Goal: Information Seeking & Learning: Learn about a topic

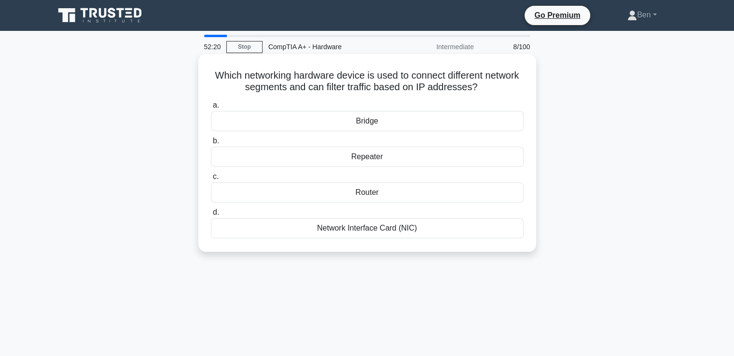
click at [374, 230] on div "Network Interface Card (NIC)" at bounding box center [367, 228] width 313 height 20
click at [211, 216] on input "d. Network Interface Card (NIC)" at bounding box center [211, 212] width 0 height 6
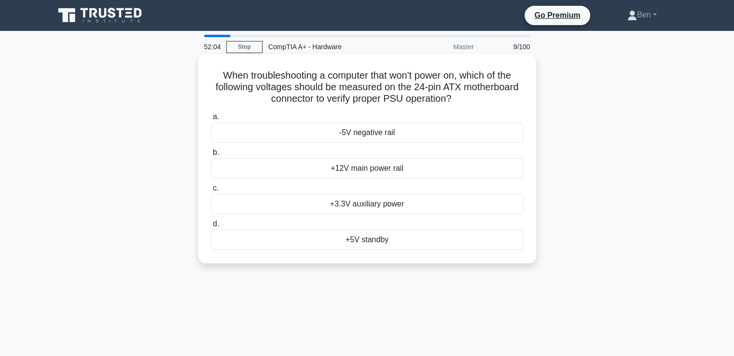
click at [359, 169] on div "+12V main power rail" at bounding box center [367, 168] width 313 height 20
click at [211, 156] on input "b. +12V main power rail" at bounding box center [211, 153] width 0 height 6
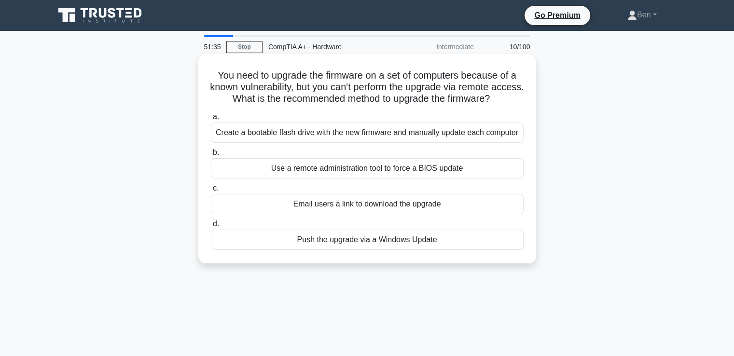
click at [277, 133] on div "Create a bootable flash drive with the new firmware and manually update each co…" at bounding box center [367, 133] width 313 height 20
click at [211, 120] on input "a. Create a bootable flash drive with the new firmware and manually update each…" at bounding box center [211, 117] width 0 height 6
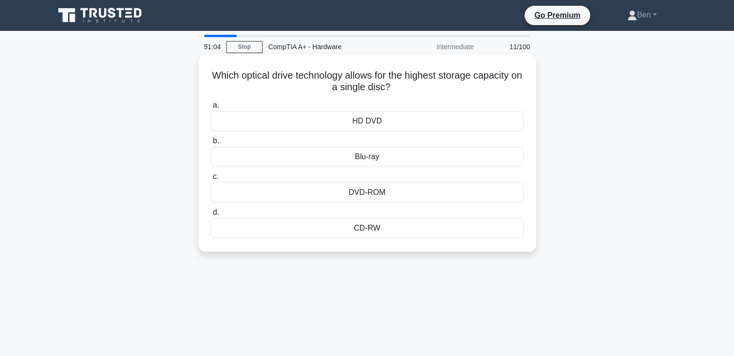
click at [372, 195] on div "DVD-ROM" at bounding box center [367, 192] width 313 height 20
click at [211, 180] on input "c. DVD-ROM" at bounding box center [211, 177] width 0 height 6
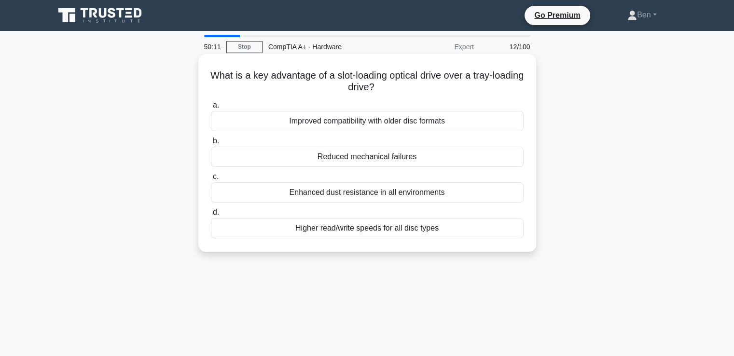
click at [372, 230] on div "Higher read/write speeds for all disc types" at bounding box center [367, 228] width 313 height 20
click at [211, 216] on input "d. Higher read/write speeds for all disc types" at bounding box center [211, 212] width 0 height 6
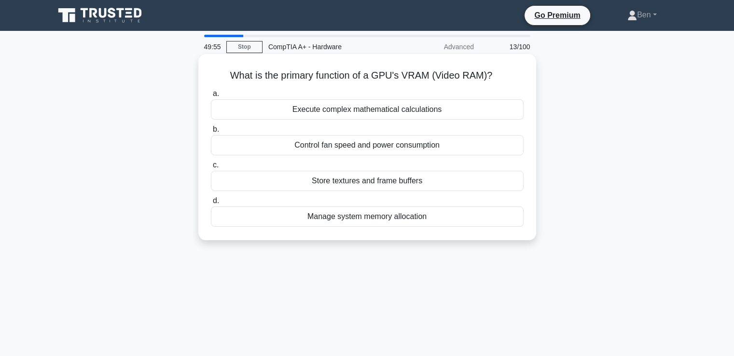
click at [396, 219] on div "Manage system memory allocation" at bounding box center [367, 217] width 313 height 20
click at [211, 204] on input "d. Manage system memory allocation" at bounding box center [211, 201] width 0 height 6
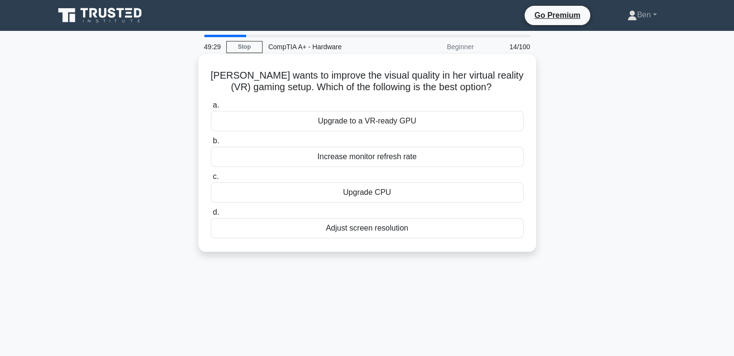
click at [360, 193] on div "Upgrade CPU" at bounding box center [367, 192] width 313 height 20
click at [211, 180] on input "c. Upgrade CPU" at bounding box center [211, 177] width 0 height 6
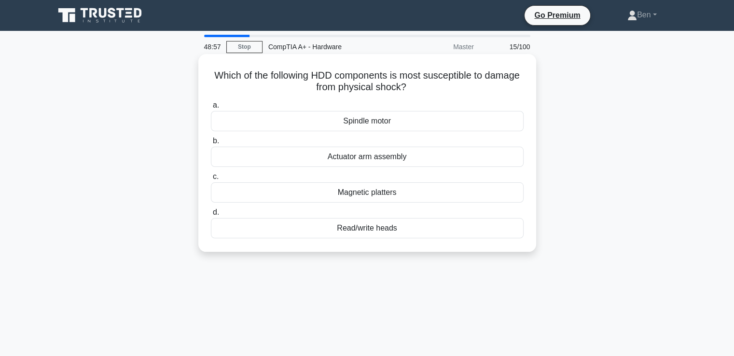
click at [367, 157] on div "Actuator arm assembly" at bounding box center [367, 157] width 313 height 20
click at [211, 144] on input "b. Actuator arm assembly" at bounding box center [211, 141] width 0 height 6
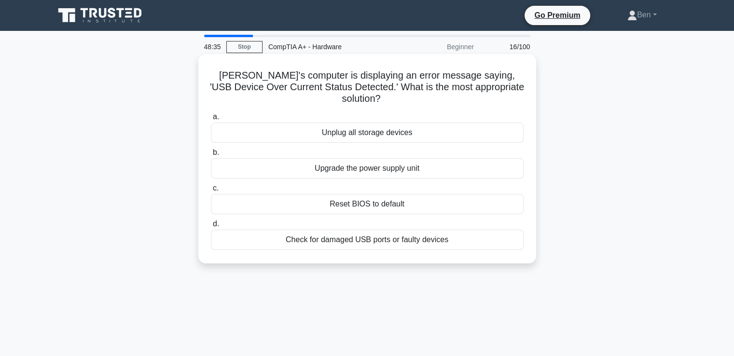
click at [380, 230] on div "Check for damaged USB ports or faulty devices" at bounding box center [367, 240] width 313 height 20
click at [211, 227] on input "d. Check for damaged USB ports or faulty devices" at bounding box center [211, 224] width 0 height 6
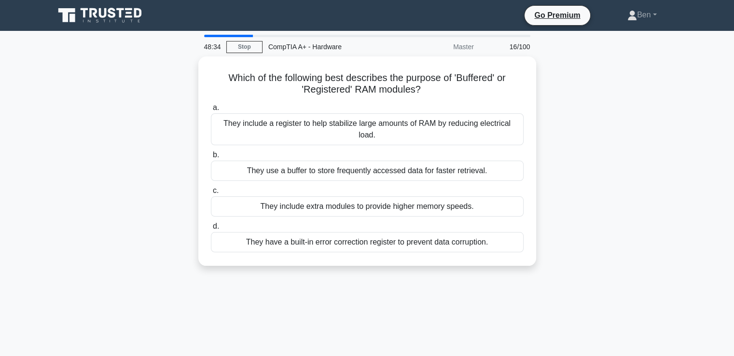
click at [380, 228] on label "d. They have a built-in error correction register to prevent data corruption." at bounding box center [367, 237] width 313 height 32
click at [211, 228] on input "d. They have a built-in error correction register to prevent data corruption." at bounding box center [211, 226] width 0 height 6
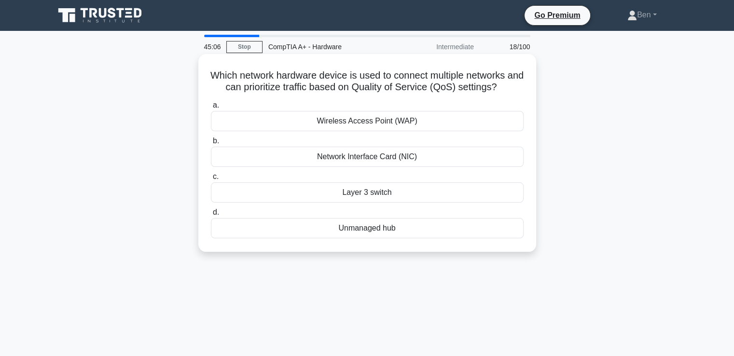
click at [378, 116] on div "Wireless Access Point (WAP)" at bounding box center [367, 121] width 313 height 20
click at [211, 109] on input "a. Wireless Access Point (WAP)" at bounding box center [211, 105] width 0 height 6
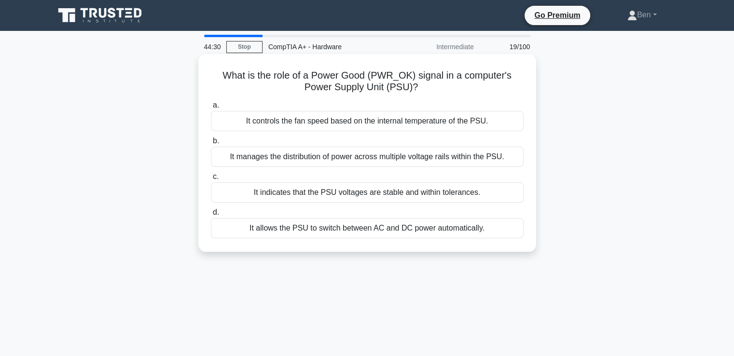
click at [291, 157] on div "It manages the distribution of power across multiple voltage rails within the P…" at bounding box center [367, 157] width 313 height 20
click at [211, 144] on input "b. It manages the distribution of power across multiple voltage rails within th…" at bounding box center [211, 141] width 0 height 6
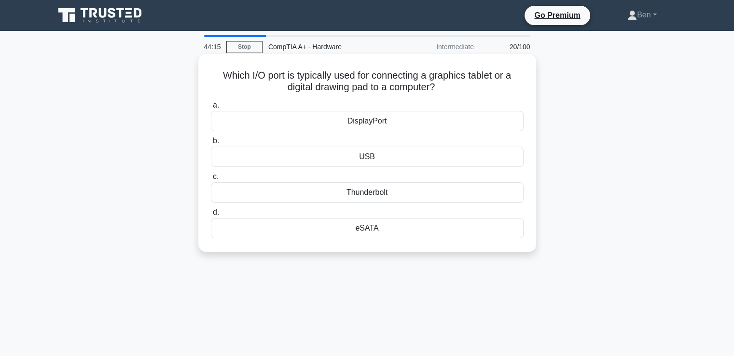
click at [363, 231] on div "eSATA" at bounding box center [367, 228] width 313 height 20
click at [211, 216] on input "d. eSATA" at bounding box center [211, 212] width 0 height 6
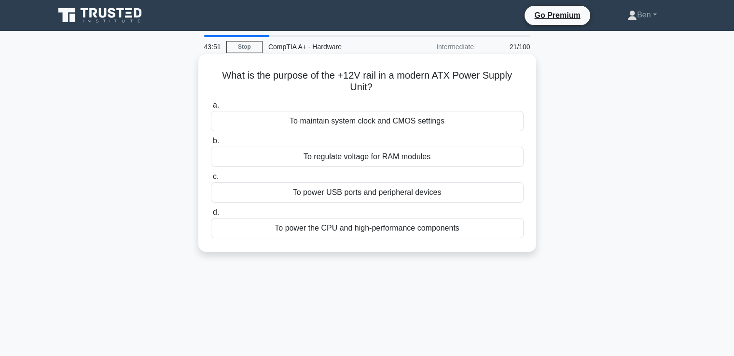
click at [344, 229] on div "To power the CPU and high-performance components" at bounding box center [367, 228] width 313 height 20
click at [211, 216] on input "d. To power the CPU and high-performance components" at bounding box center [211, 212] width 0 height 6
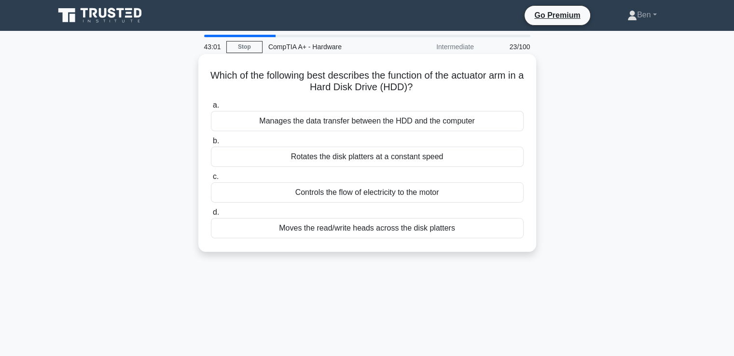
click at [305, 122] on div "Manages the data transfer between the HDD and the computer" at bounding box center [367, 121] width 313 height 20
click at [211, 109] on input "a. Manages the data transfer between the HDD and the computer" at bounding box center [211, 105] width 0 height 6
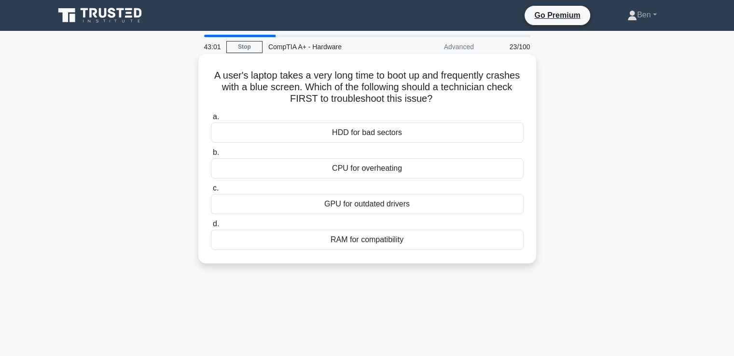
click at [304, 123] on label "a. HDD for bad sectors" at bounding box center [367, 127] width 313 height 32
click at [211, 120] on input "a. HDD for bad sectors" at bounding box center [211, 117] width 0 height 6
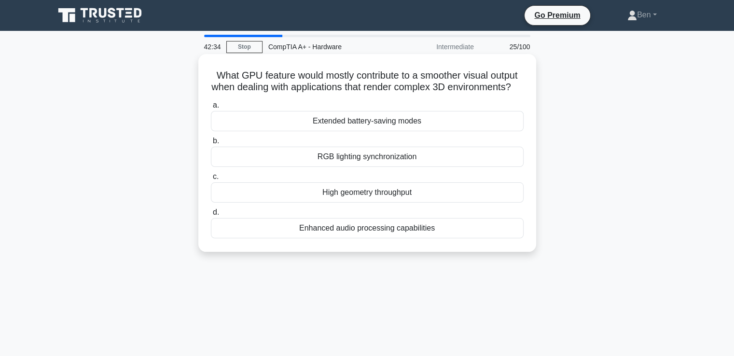
click at [343, 167] on div "RGB lighting synchronization" at bounding box center [367, 157] width 313 height 20
click at [211, 144] on input "b. RGB lighting synchronization" at bounding box center [211, 141] width 0 height 6
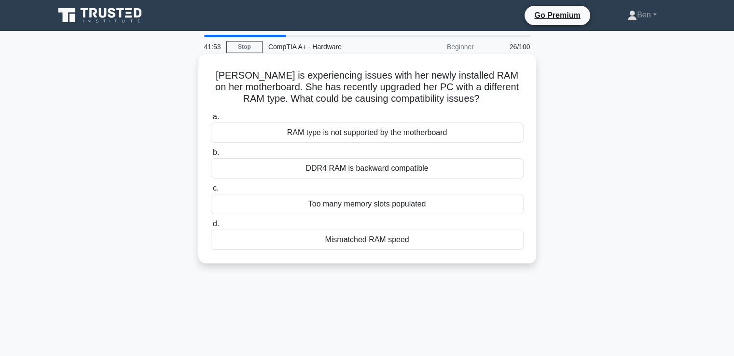
click at [374, 242] on div "Mismatched RAM speed" at bounding box center [367, 240] width 313 height 20
click at [211, 227] on input "d. Mismatched RAM speed" at bounding box center [211, 224] width 0 height 6
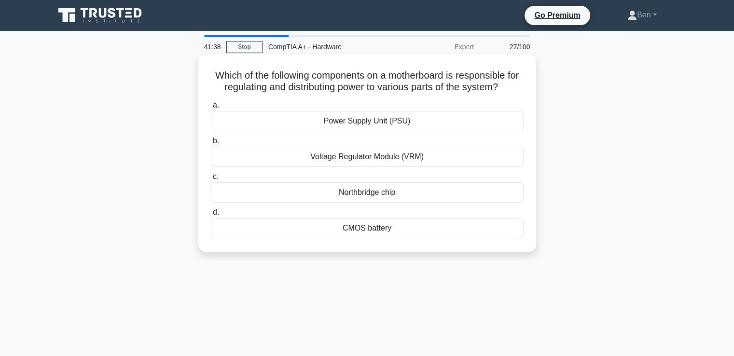
click at [359, 120] on div "Power Supply Unit (PSU)" at bounding box center [367, 121] width 313 height 20
click at [211, 109] on input "a. Power Supply Unit (PSU)" at bounding box center [211, 105] width 0 height 6
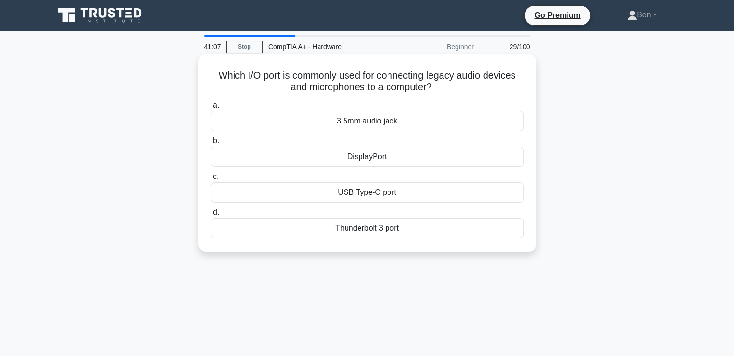
click at [359, 120] on div "3.5mm audio jack" at bounding box center [367, 121] width 313 height 20
click at [211, 109] on input "a. 3.5mm audio jack" at bounding box center [211, 105] width 0 height 6
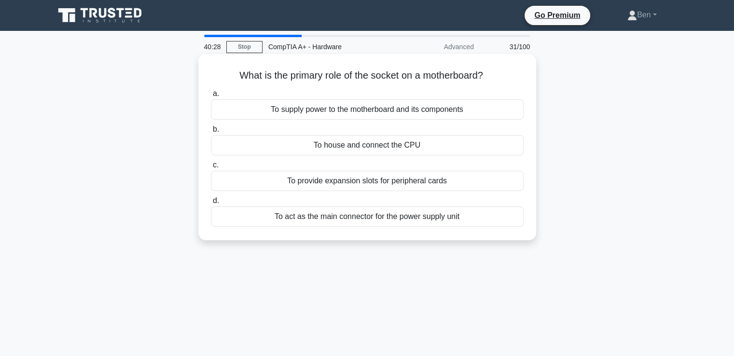
click at [308, 215] on div "To act as the main connector for the power supply unit" at bounding box center [367, 217] width 313 height 20
click at [211, 204] on input "d. To act as the main connector for the power supply unit" at bounding box center [211, 201] width 0 height 6
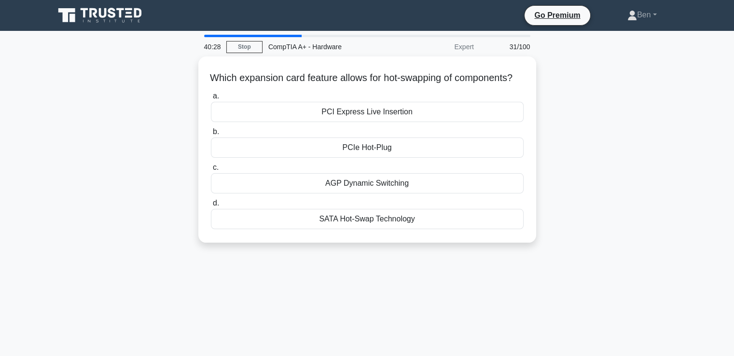
click at [308, 215] on label "d. SATA Hot-Swap Technology" at bounding box center [367, 213] width 313 height 32
click at [211, 207] on input "d. SATA Hot-Swap Technology" at bounding box center [211, 203] width 0 height 6
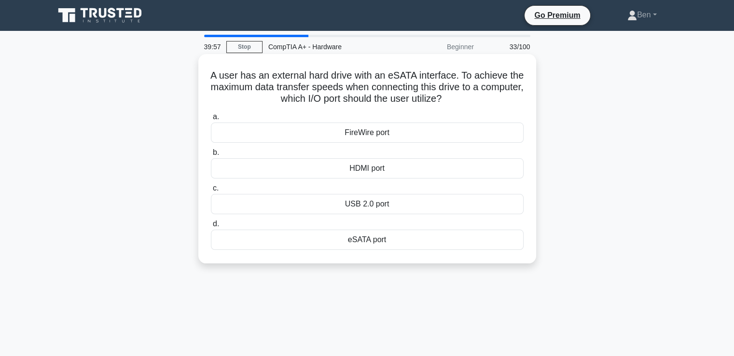
click at [363, 170] on div "HDMI port" at bounding box center [367, 168] width 313 height 20
click at [211, 156] on input "b. HDMI port" at bounding box center [211, 153] width 0 height 6
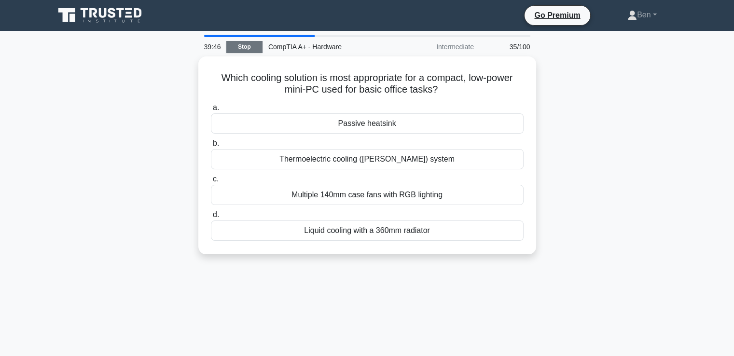
click at [242, 44] on link "Stop" at bounding box center [244, 47] width 36 height 12
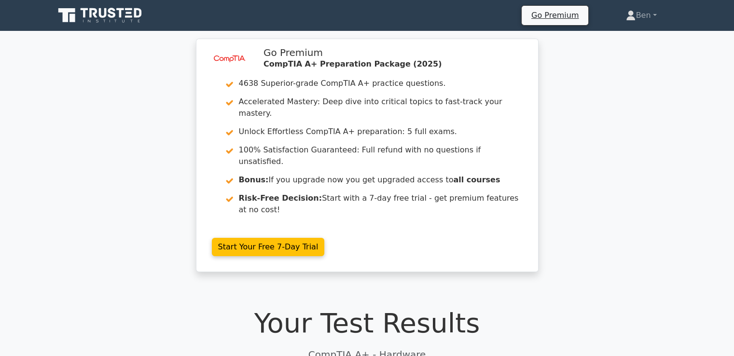
click at [23, 110] on div "image/svg+xml Go Premium CompTIA A+ Preparation Package (2025) 4638 Superior-gr…" at bounding box center [367, 161] width 734 height 245
click at [88, 219] on div "image/svg+xml Go Premium CompTIA A+ Preparation Package (2025) 4638 Superior-gr…" at bounding box center [367, 161] width 734 height 245
click at [653, 14] on link "Ben" at bounding box center [641, 15] width 77 height 19
click at [591, 110] on div "image/svg+xml Go Premium CompTIA A+ Preparation Package (2025) 4638 Superior-gr…" at bounding box center [367, 161] width 734 height 245
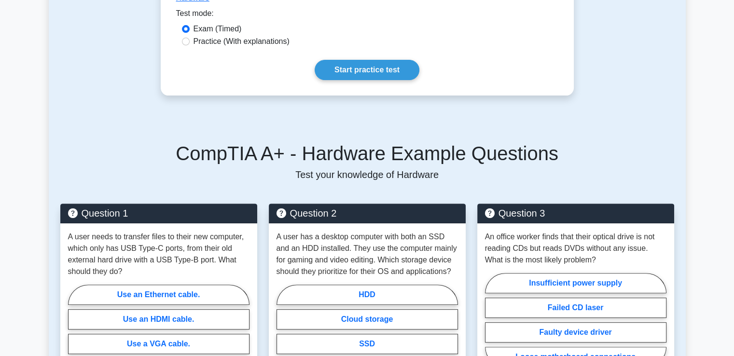
scroll to position [237, 0]
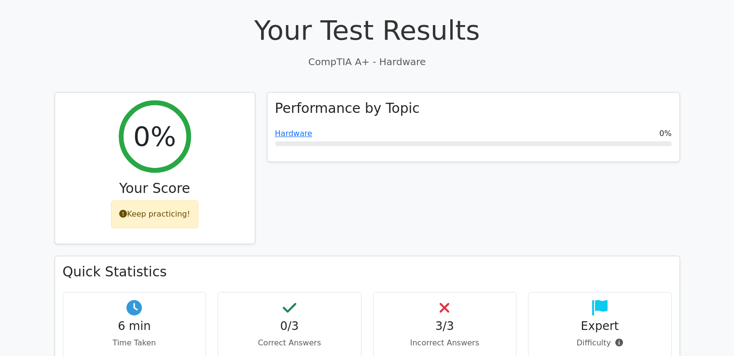
scroll to position [241, 0]
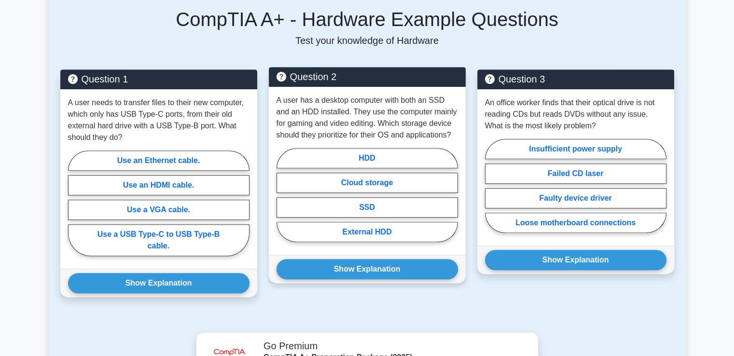
scroll to position [434, 0]
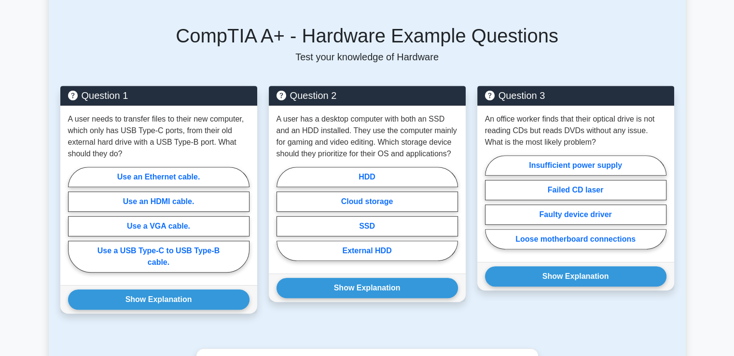
click at [716, 318] on main "Back to CompTIA A+ (CompTIA A+) Test Flashcards Hardware Physical components of…" at bounding box center [367, 145] width 734 height 1097
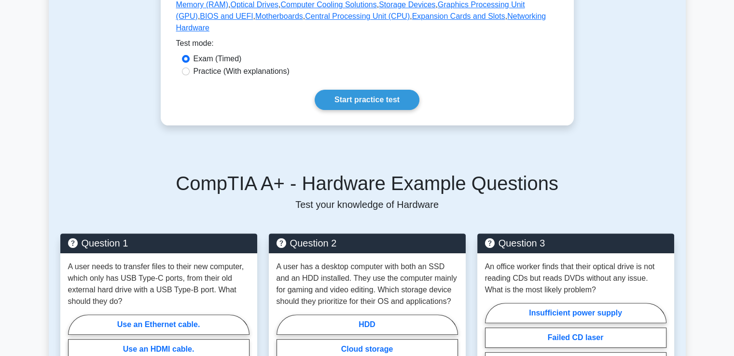
scroll to position [145, 0]
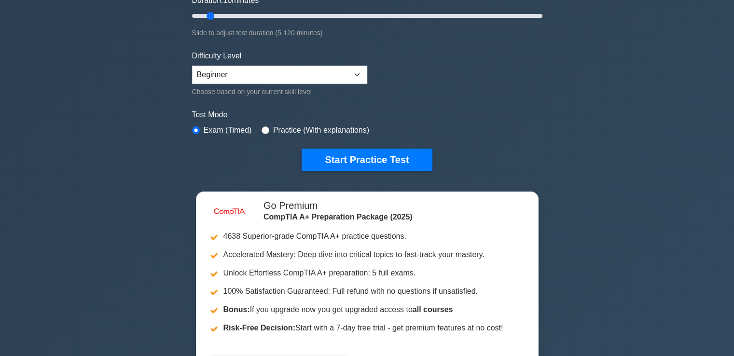
scroll to position [241, 0]
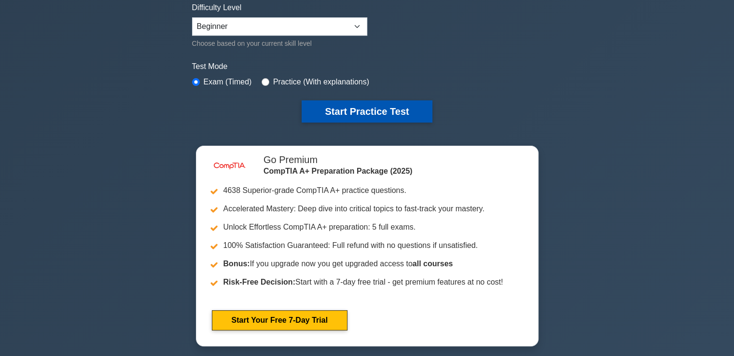
click at [378, 108] on button "Start Practice Test" at bounding box center [367, 111] width 130 height 22
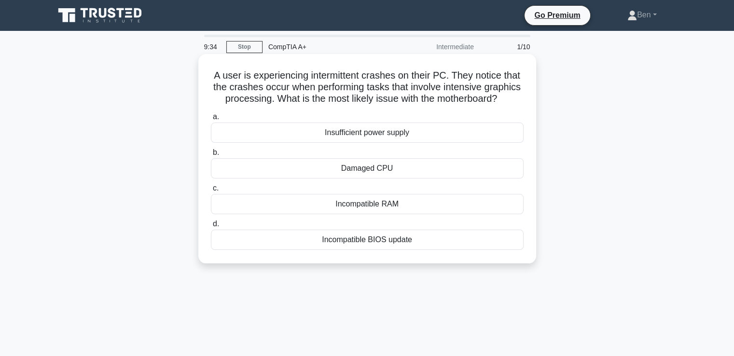
click at [358, 143] on div "Insufficient power supply" at bounding box center [367, 133] width 313 height 20
click at [211, 120] on input "a. Insufficient power supply" at bounding box center [211, 117] width 0 height 6
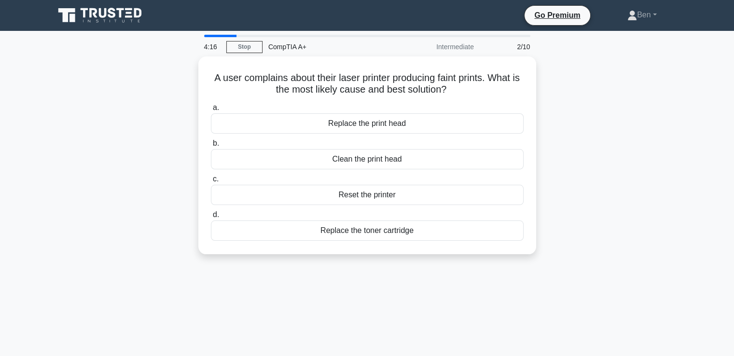
click at [0, 105] on main "4:16 Stop CompTIA A+ Intermediate 2/10 A user complains about their laser print…" at bounding box center [367, 276] width 734 height 490
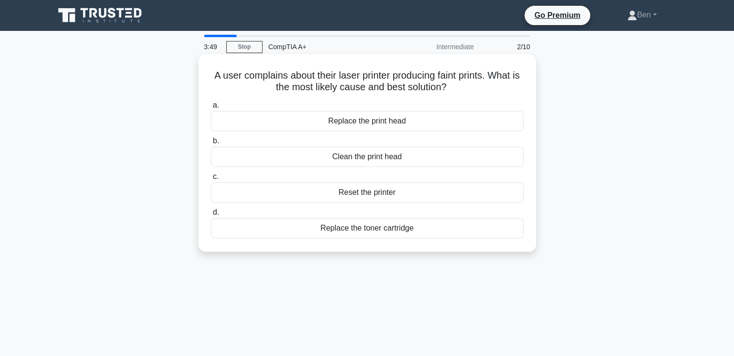
click at [373, 234] on div "Replace the toner cartridge" at bounding box center [367, 228] width 313 height 20
click at [211, 216] on input "d. Replace the toner cartridge" at bounding box center [211, 212] width 0 height 6
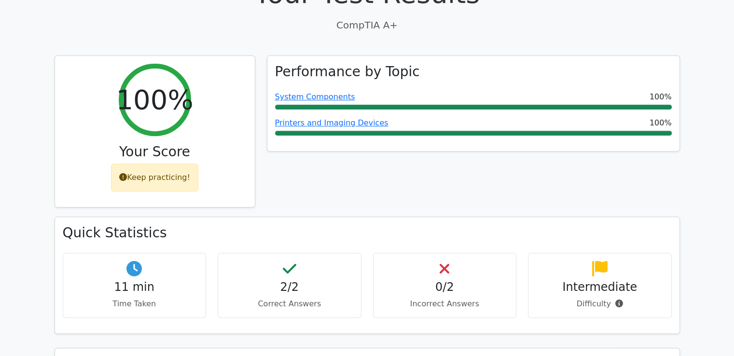
scroll to position [338, 0]
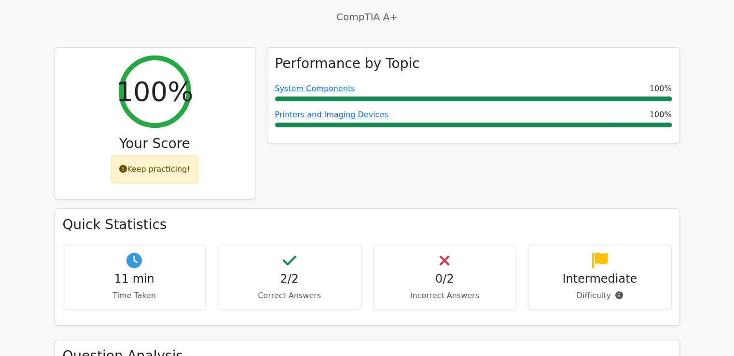
click at [289, 272] on h4 "2/2" at bounding box center [289, 279] width 127 height 14
click at [293, 253] on icon at bounding box center [290, 260] width 14 height 15
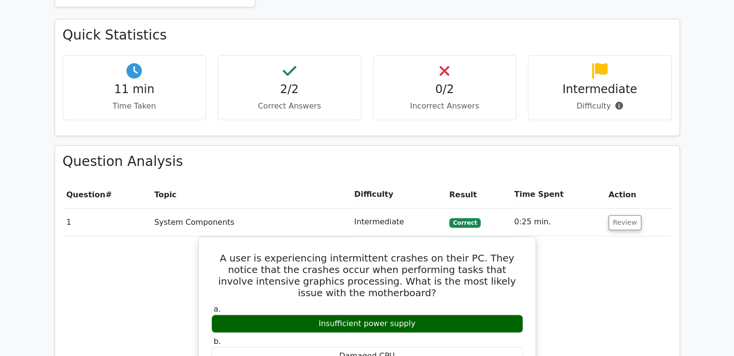
scroll to position [531, 0]
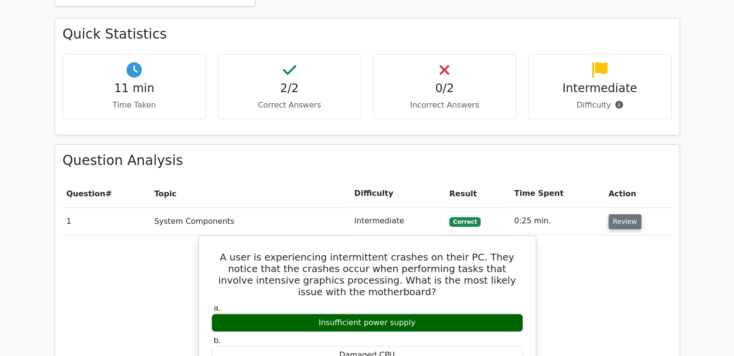
click at [625, 214] on button "Review" at bounding box center [625, 221] width 33 height 15
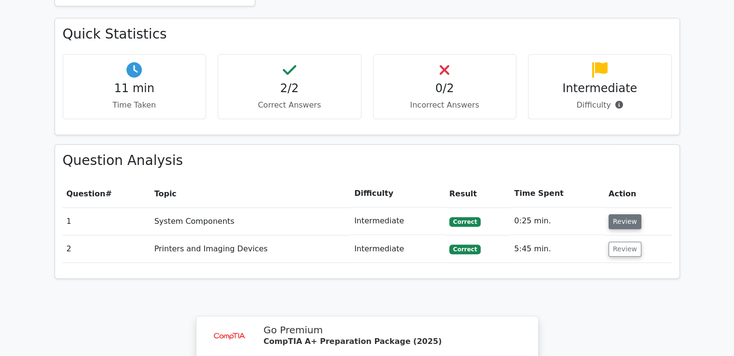
click at [618, 214] on button "Review" at bounding box center [625, 221] width 33 height 15
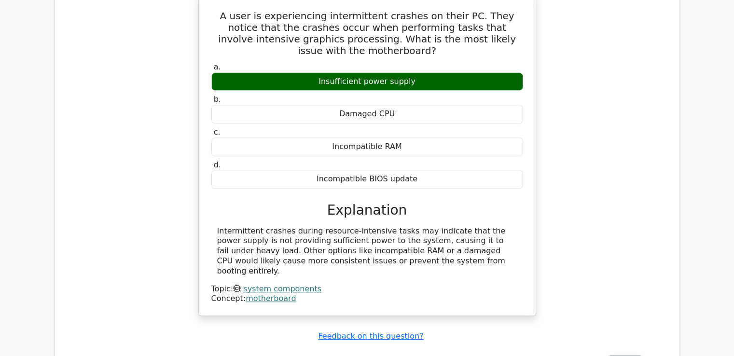
scroll to position [627, 0]
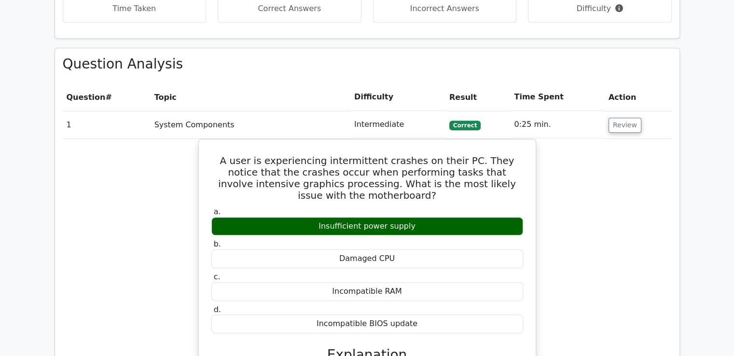
click at [109, 224] on div "A user is experiencing intermittent crashes on their PC. They notice that the c…" at bounding box center [367, 306] width 609 height 334
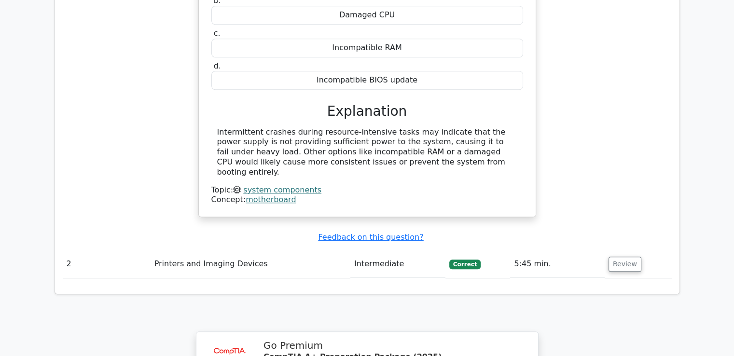
scroll to position [917, 0]
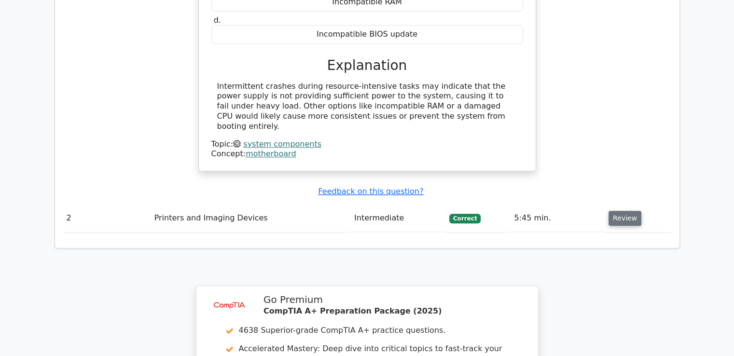
click at [623, 211] on button "Review" at bounding box center [625, 218] width 33 height 15
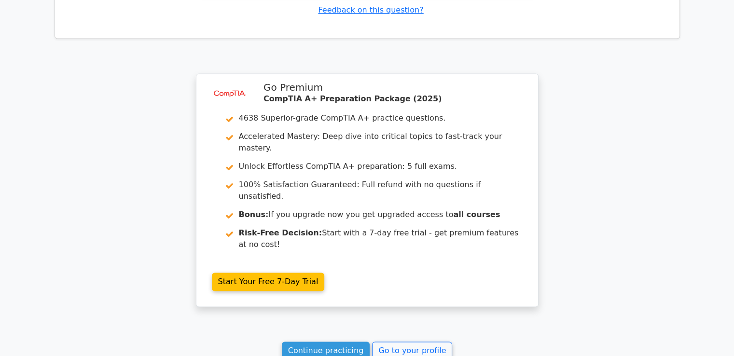
scroll to position [1448, 0]
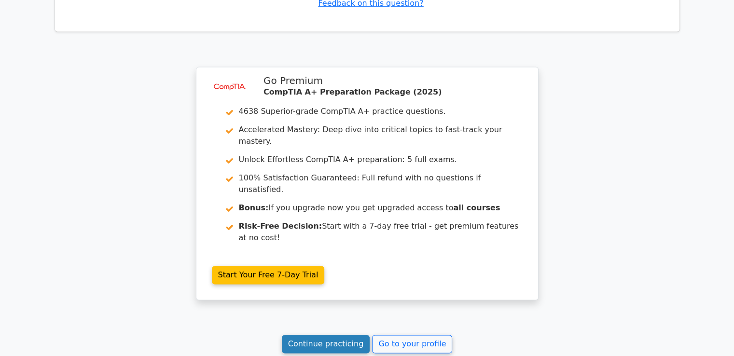
click at [341, 335] on link "Continue practicing" at bounding box center [326, 344] width 88 height 18
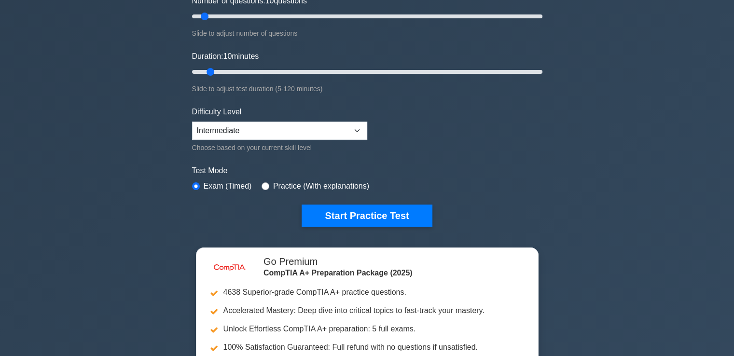
scroll to position [145, 0]
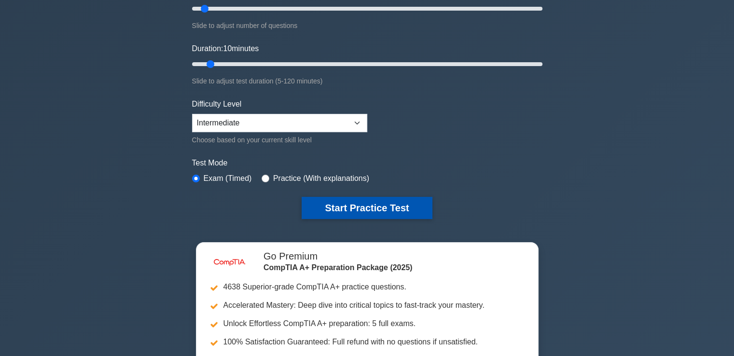
click at [375, 213] on button "Start Practice Test" at bounding box center [367, 208] width 130 height 22
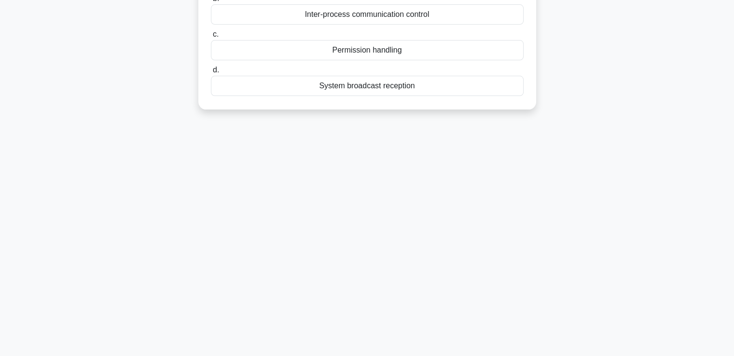
scroll to position [48, 0]
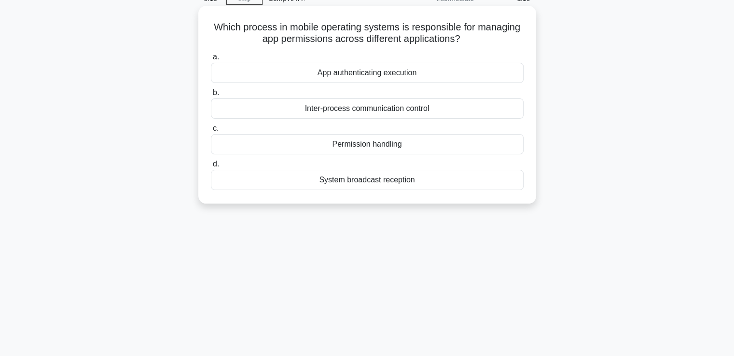
drag, startPoint x: 371, startPoint y: 109, endPoint x: 362, endPoint y: 131, distance: 24.3
click at [367, 125] on div "a. App authenticating execution b. Inter-process communication control c. d." at bounding box center [367, 120] width 324 height 143
click at [334, 115] on div "Inter-process communication control" at bounding box center [367, 108] width 313 height 20
click at [211, 96] on input "b. Inter-process communication control" at bounding box center [211, 93] width 0 height 6
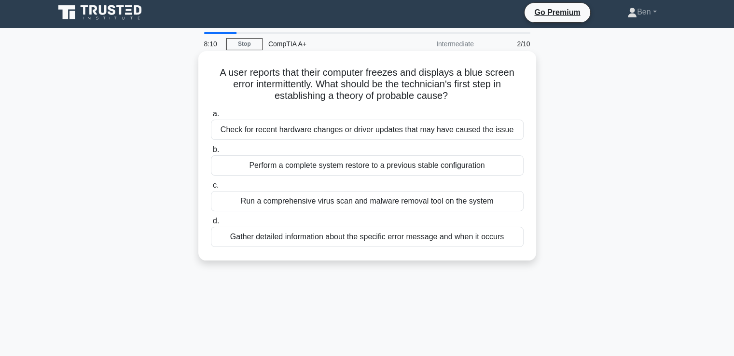
scroll to position [0, 0]
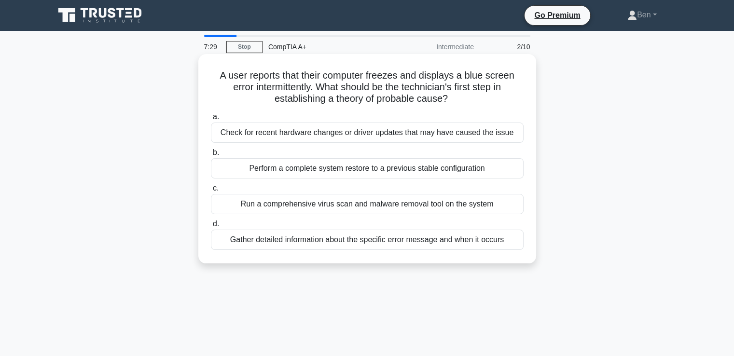
click at [330, 135] on div "Check for recent hardware changes or driver updates that may have caused the is…" at bounding box center [367, 133] width 313 height 20
click at [211, 120] on input "a. Check for recent hardware changes or driver updates that may have caused the…" at bounding box center [211, 117] width 0 height 6
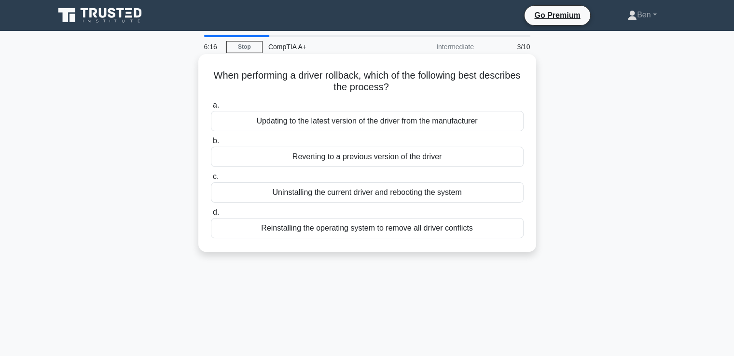
click at [313, 195] on div "Uninstalling the current driver and rebooting the system" at bounding box center [367, 192] width 313 height 20
click at [211, 180] on input "c. Uninstalling the current driver and rebooting the system" at bounding box center [211, 177] width 0 height 6
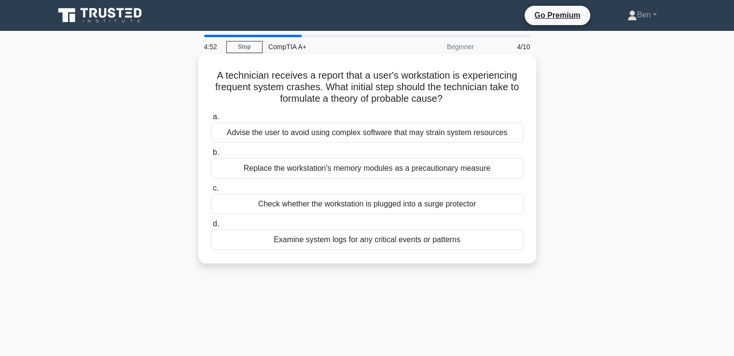
click at [282, 205] on div "Check whether the workstation is plugged into a surge protector" at bounding box center [367, 204] width 313 height 20
click at [211, 192] on input "c. Check whether the workstation is plugged into a surge protector" at bounding box center [211, 188] width 0 height 6
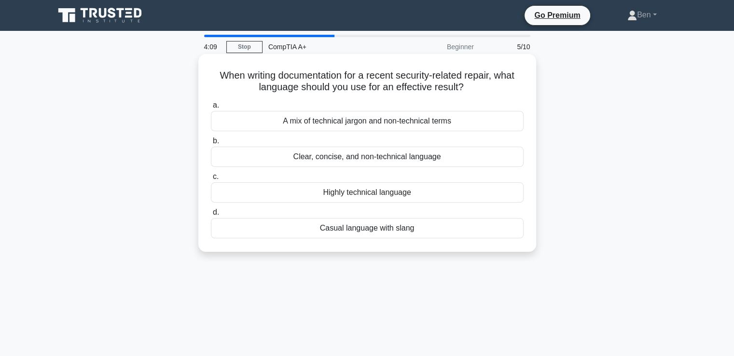
click at [312, 125] on div "A mix of technical jargon and non-technical terms" at bounding box center [367, 121] width 313 height 20
click at [211, 109] on input "a. A mix of technical jargon and non-technical terms" at bounding box center [211, 105] width 0 height 6
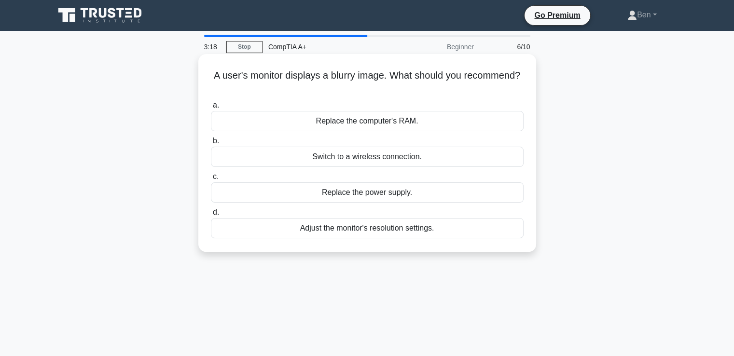
click at [360, 194] on div "Replace the power supply." at bounding box center [367, 192] width 313 height 20
click at [211, 180] on input "c. Replace the power supply." at bounding box center [211, 177] width 0 height 6
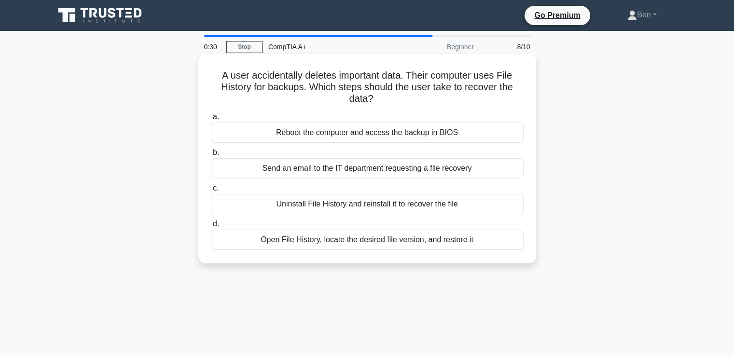
click at [335, 245] on div "Open File History, locate the desired file version, and restore it" at bounding box center [367, 240] width 313 height 20
click at [211, 227] on input "d. Open File History, locate the desired file version, and restore it" at bounding box center [211, 224] width 0 height 6
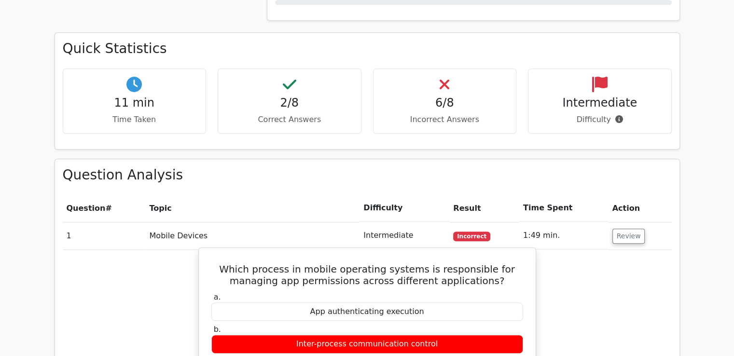
scroll to position [579, 0]
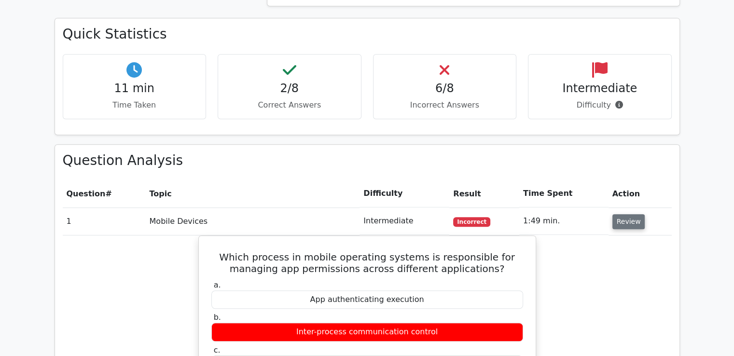
click at [631, 214] on button "Review" at bounding box center [628, 221] width 33 height 15
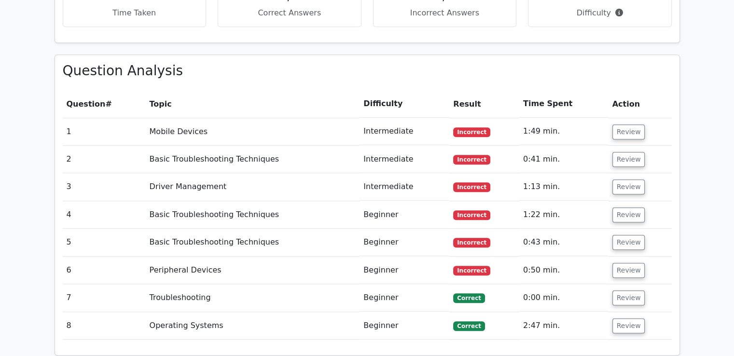
scroll to position [623, 0]
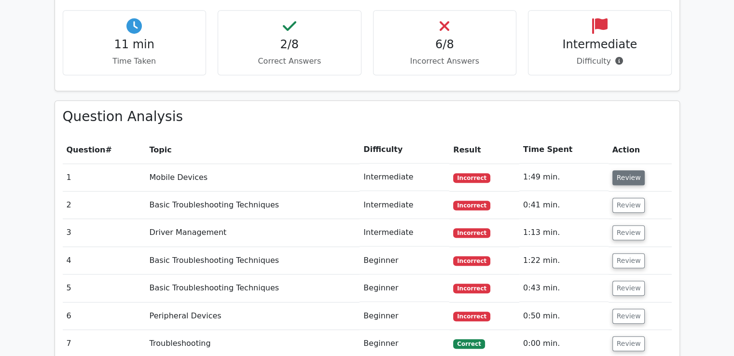
click at [624, 170] on button "Review" at bounding box center [628, 177] width 33 height 15
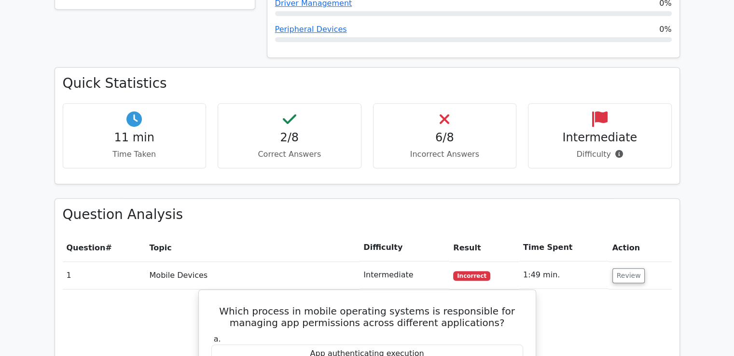
scroll to position [527, 0]
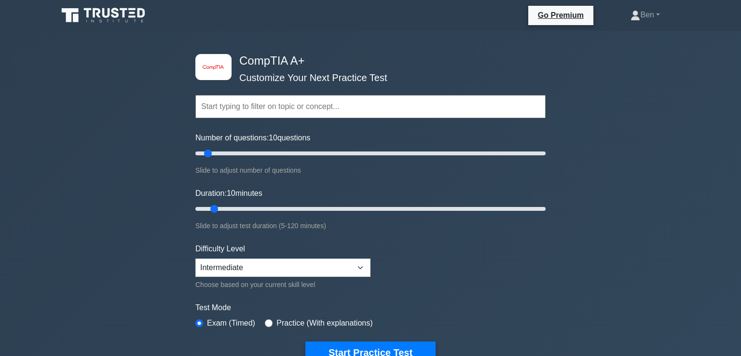
select select "intermediate"
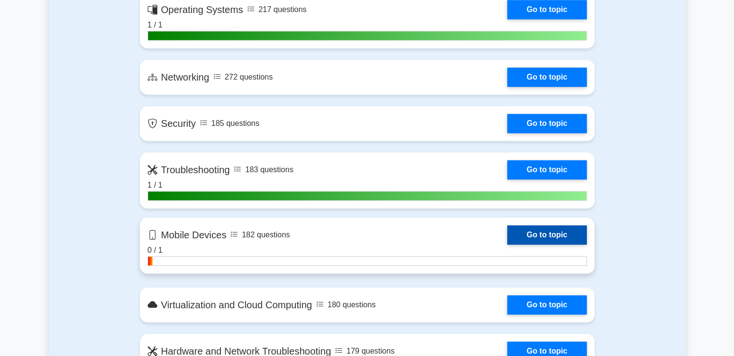
scroll to position [772, 0]
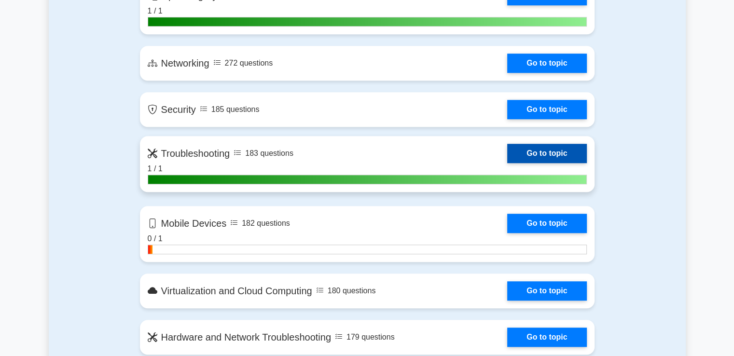
click at [549, 153] on link "Go to topic" at bounding box center [546, 153] width 79 height 19
click at [548, 153] on link "Go to topic" at bounding box center [546, 153] width 79 height 19
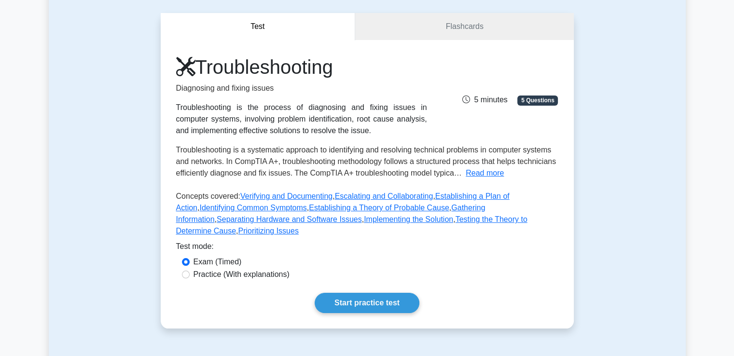
scroll to position [145, 0]
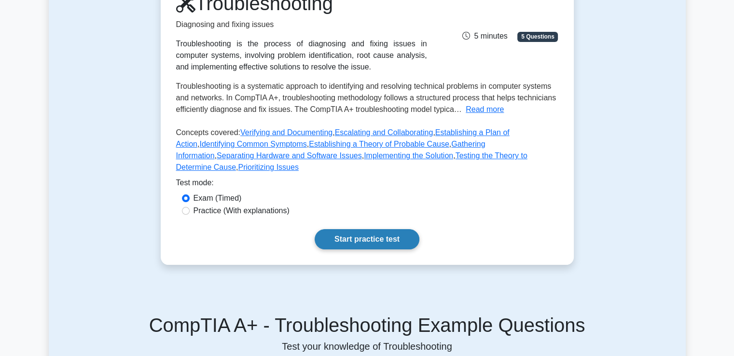
click at [389, 235] on link "Start practice test" at bounding box center [367, 239] width 105 height 20
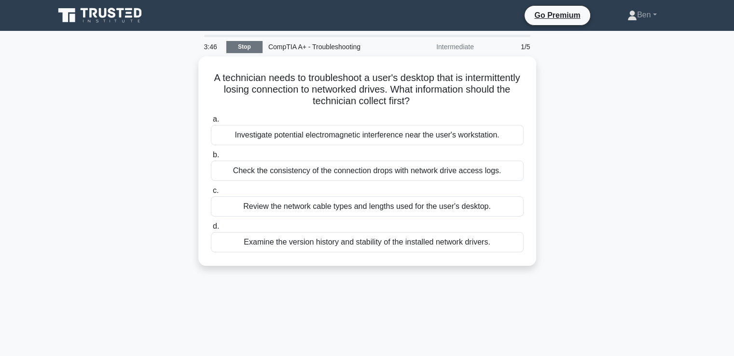
click at [250, 44] on link "Stop" at bounding box center [244, 47] width 36 height 12
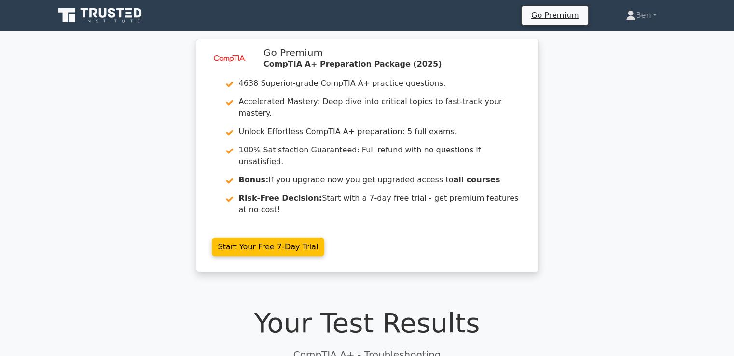
click at [0, 165] on div "image/svg+xml Go Premium CompTIA A+ Preparation Package (2025) 4638 Superior-gr…" at bounding box center [367, 161] width 734 height 245
click at [49, 187] on div "image/svg+xml Go Premium CompTIA A+ Preparation Package (2025) 4638 Superior-gr…" at bounding box center [367, 161] width 734 height 245
